Goal: Use online tool/utility

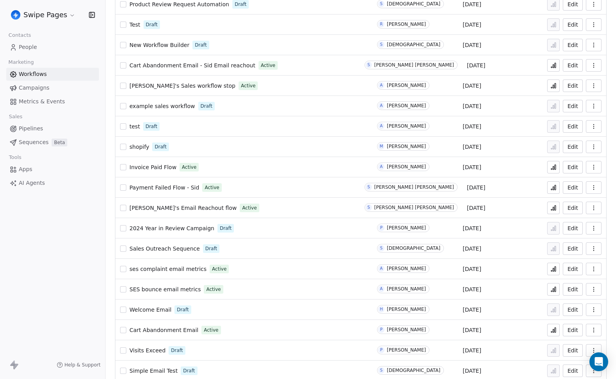
scroll to position [193, 0]
click at [551, 209] on icon at bounding box center [554, 208] width 6 height 6
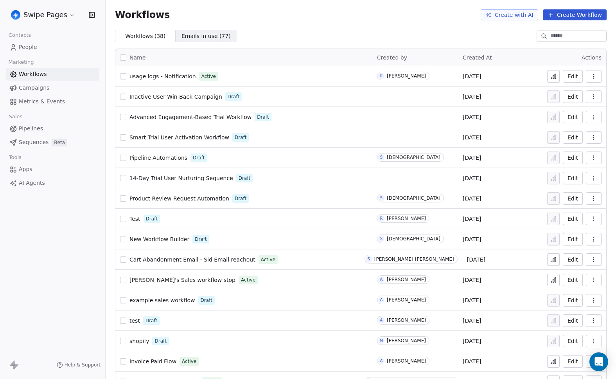
click at [555, 74] on icon at bounding box center [555, 76] width 1 height 5
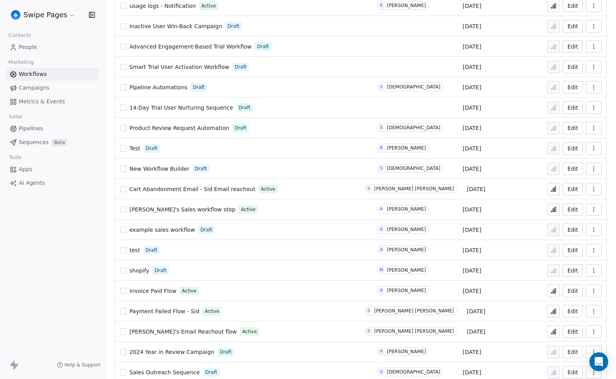
scroll to position [71, 0]
click at [551, 210] on icon at bounding box center [554, 208] width 6 height 6
